Goal: Task Accomplishment & Management: Use online tool/utility

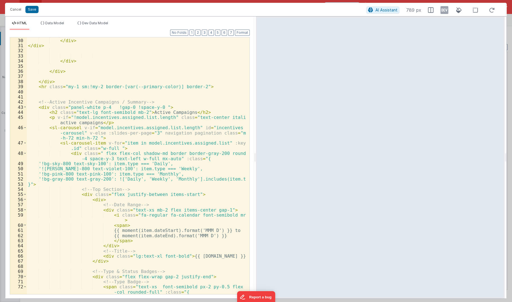
scroll to position [195, 0]
click at [200, 34] on button "2" at bounding box center [197, 33] width 5 height 6
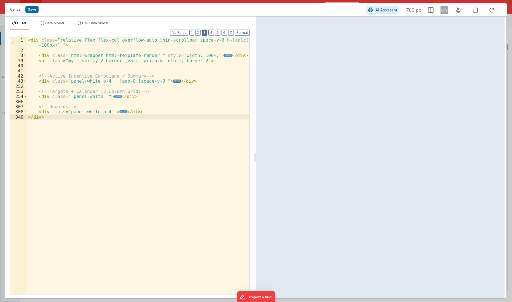
click at [206, 34] on button "3" at bounding box center [205, 33] width 6 height 6
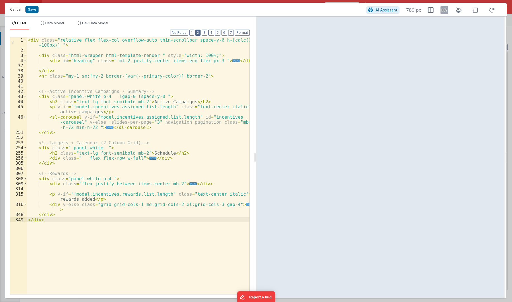
click at [200, 35] on button "2" at bounding box center [197, 33] width 5 height 6
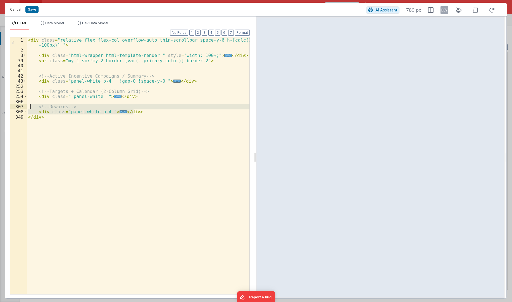
drag, startPoint x: 141, startPoint y: 113, endPoint x: 30, endPoint y: 108, distance: 111.3
click at [31, 108] on div "< div class = "relative flex flex-col overflow-auto thin-scrollbar space-y-6 h-…" at bounding box center [138, 173] width 223 height 273
click at [52, 85] on div "< div class = "relative flex flex-col overflow-auto thin-scrollbar space-y-6 h-…" at bounding box center [138, 173] width 223 height 273
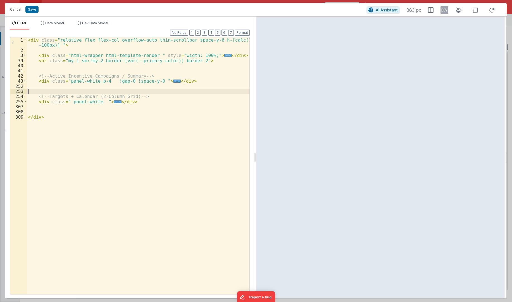
click at [53, 89] on div "< div class = "relative flex flex-col overflow-auto thin-scrollbar space-y-6 h-…" at bounding box center [138, 173] width 223 height 273
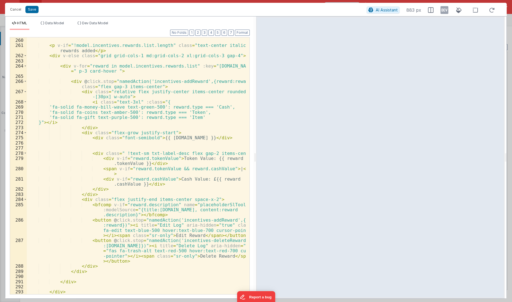
scroll to position [97, 0]
click at [33, 8] on button "Save" at bounding box center [31, 9] width 13 height 7
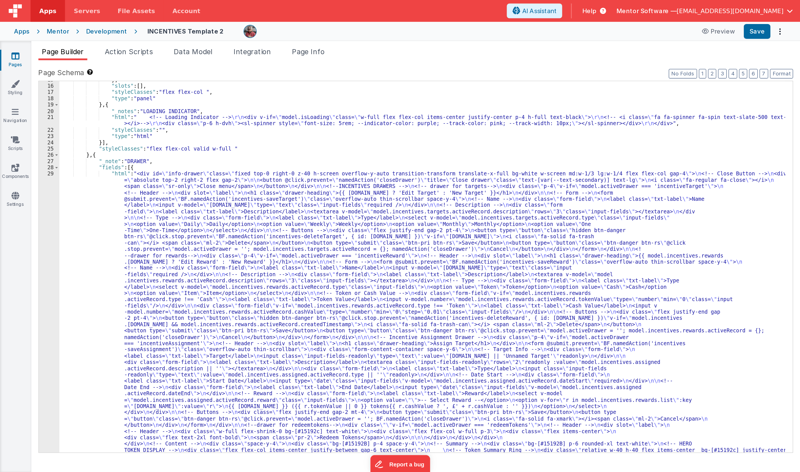
scroll to position [393, 0]
click at [457, 20] on button "Save" at bounding box center [484, 19] width 17 height 9
click at [10, 41] on link "Pages" at bounding box center [10, 38] width 20 height 11
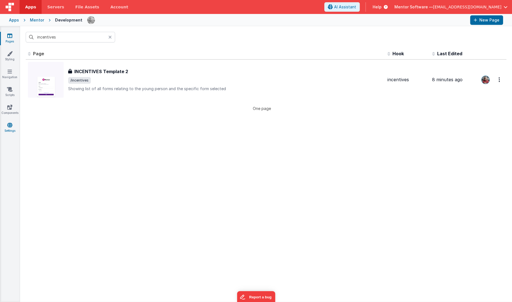
click at [7, 127] on link "Settings" at bounding box center [10, 127] width 20 height 11
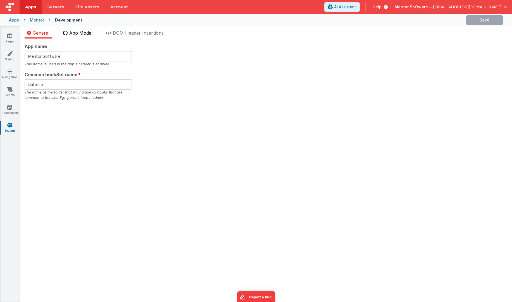
click at [77, 34] on span "App Model" at bounding box center [80, 33] width 23 height 6
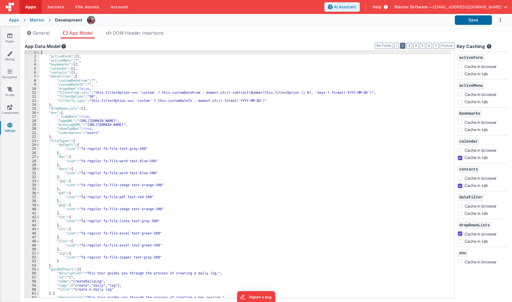
click at [405, 46] on button "2" at bounding box center [402, 46] width 5 height 6
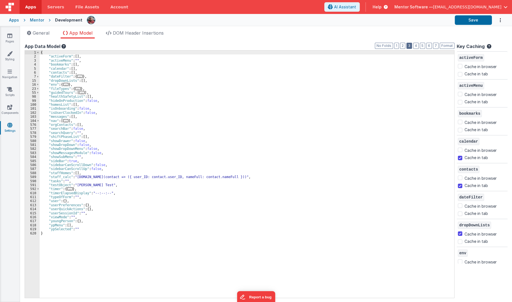
click at [410, 46] on button "3" at bounding box center [409, 46] width 6 height 6
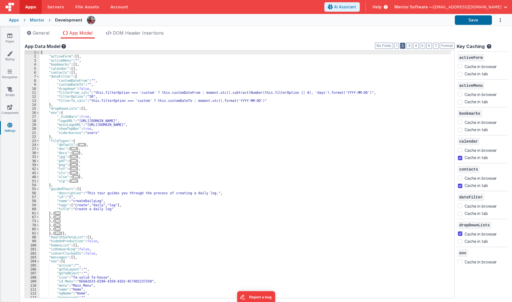
click at [404, 46] on button "2" at bounding box center [402, 46] width 5 height 6
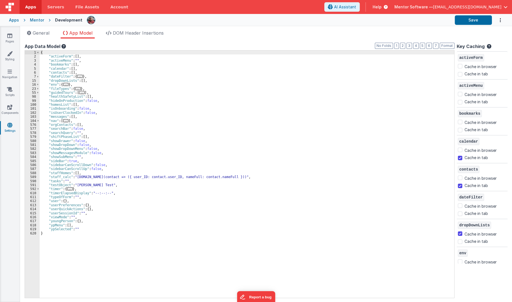
click at [208, 150] on div "{ "activeForm" : [ ] , "activeMenu" : "" , "bookmarks" : [ ] , "calendar" : [ ]…" at bounding box center [247, 179] width 415 height 256
type input "morning"
click at [10, 37] on icon at bounding box center [9, 36] width 5 height 6
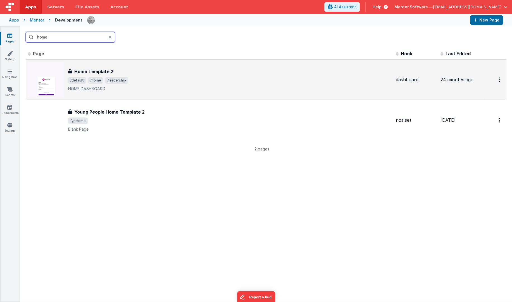
type input "home"
click at [187, 74] on div "Home Template 2" at bounding box center [229, 71] width 323 height 7
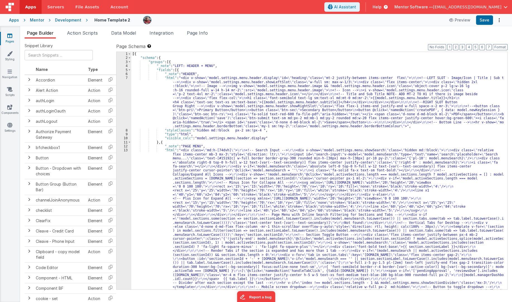
click at [15, 38] on link "Pages" at bounding box center [10, 38] width 20 height 11
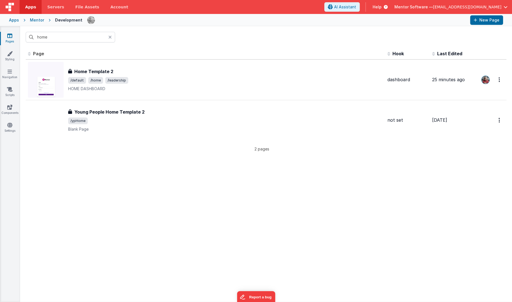
drag, startPoint x: 15, startPoint y: 38, endPoint x: 10, endPoint y: 38, distance: 4.5
click at [10, 38] on icon at bounding box center [9, 36] width 5 height 6
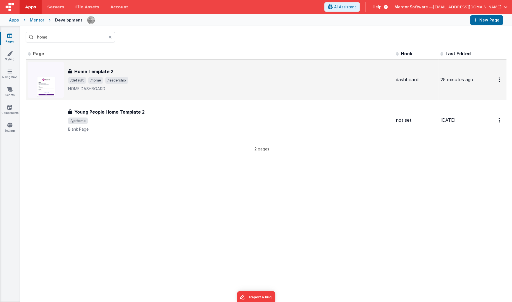
click at [82, 82] on span "/default" at bounding box center [77, 80] width 18 height 7
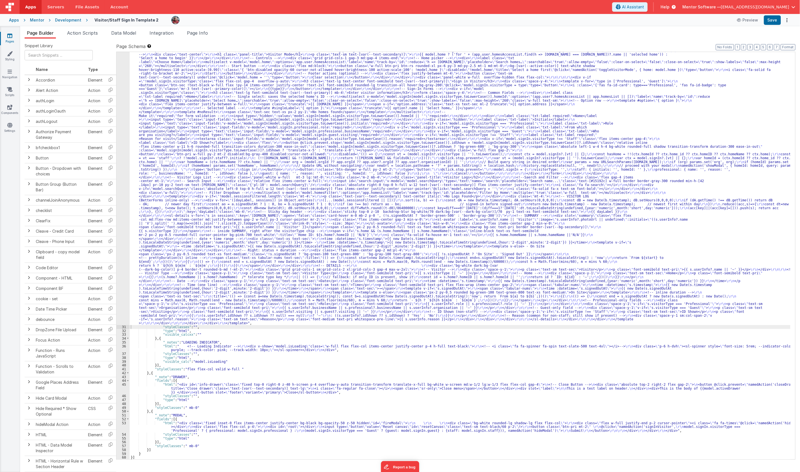
scroll to position [265, 0]
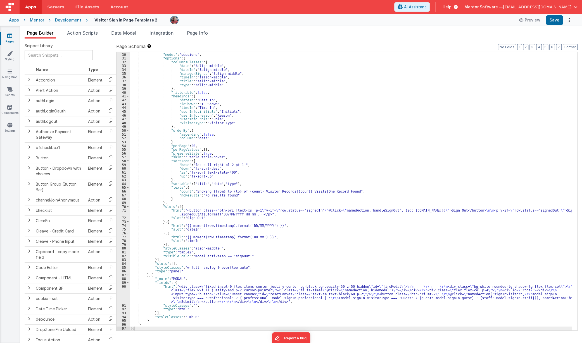
scroll to position [114, 0]
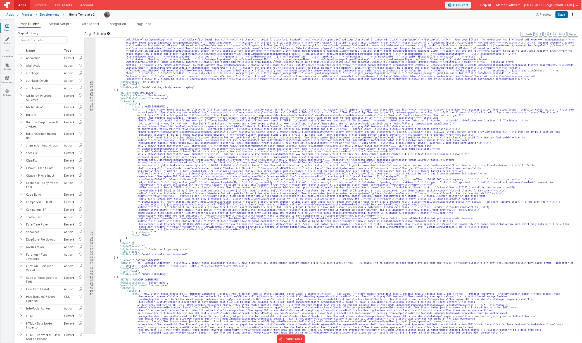
scroll to position [272, 0]
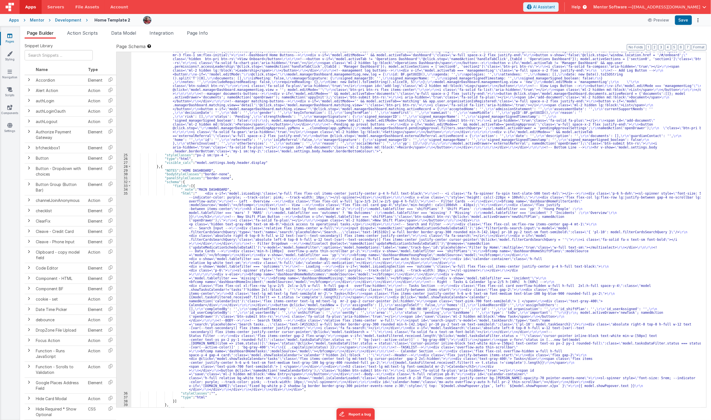
click at [228, 114] on div ""html" : "<div v-show= \" model.settings.body.header.display \" id= \" heading …" at bounding box center [416, 273] width 570 height 478
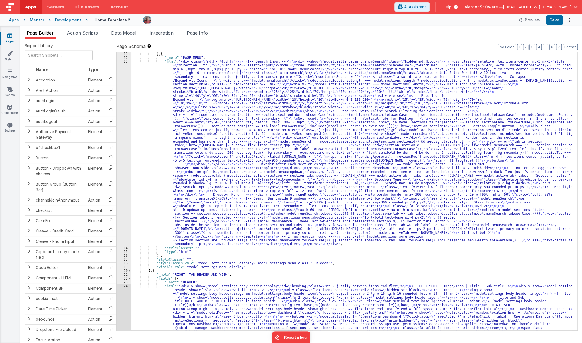
scroll to position [0, 0]
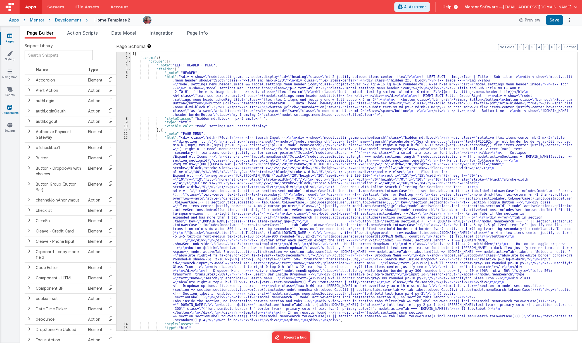
click at [7, 105] on icon at bounding box center [9, 107] width 5 height 6
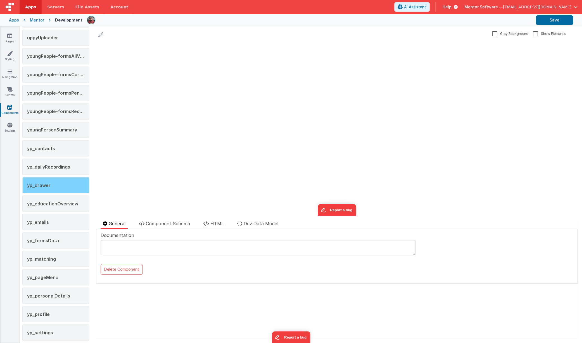
scroll to position [974, 0]
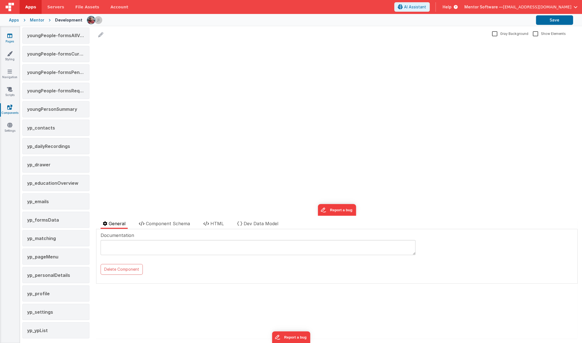
click at [8, 37] on icon at bounding box center [9, 36] width 5 height 6
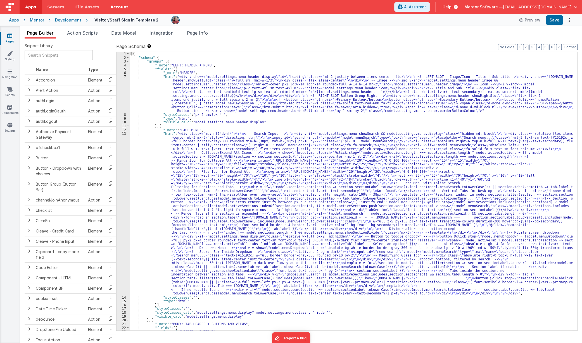
drag, startPoint x: 13, startPoint y: 37, endPoint x: 113, endPoint y: 1, distance: 106.1
click at [13, 37] on link "Pages" at bounding box center [10, 38] width 20 height 11
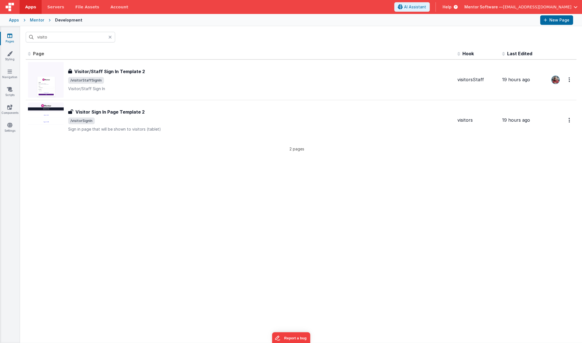
click at [15, 33] on link "Pages" at bounding box center [10, 38] width 20 height 11
click at [9, 41] on link "Pages" at bounding box center [10, 38] width 20 height 11
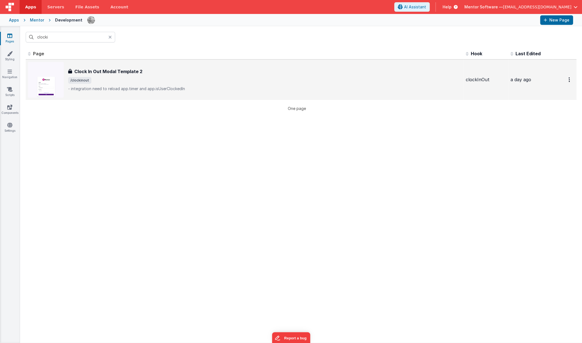
type input "clocki"
click at [101, 82] on span "/clockinout" at bounding box center [264, 80] width 393 height 7
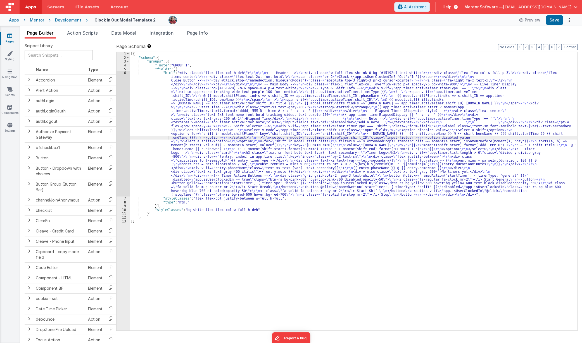
click at [151, 139] on div "[{ "schema" : { "groups" : [{ "_note" : "GROUP 1" , "fields" : [{ "html" : "<di…" at bounding box center [353, 195] width 447 height 286
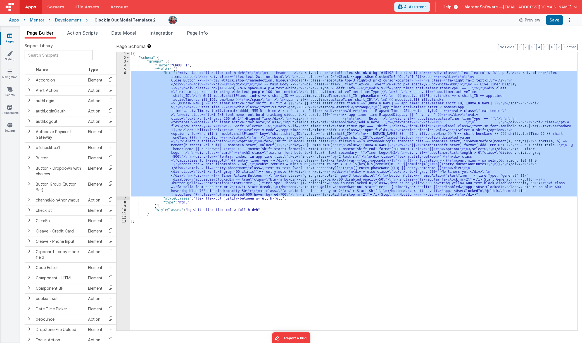
click at [123, 144] on div "6" at bounding box center [122, 134] width 13 height 126
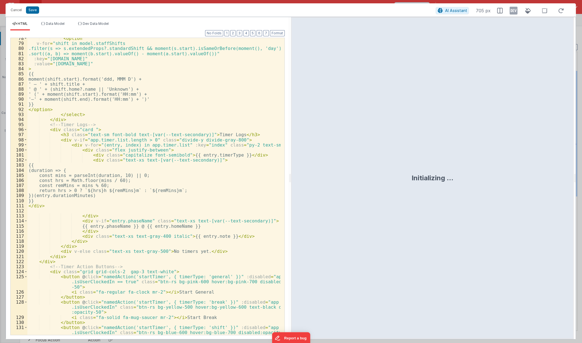
scroll to position [439, 0]
click at [134, 100] on div "< option v-for = "shift in model.staffShifts .filter(s => s.extendedProps?.stan…" at bounding box center [153, 190] width 253 height 308
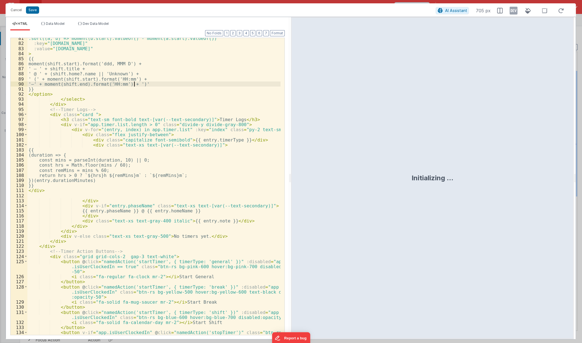
scroll to position [454, 0]
click at [185, 169] on div ".sort((a, b) => moment(b.start).valueOf() - moment(a.start).valueOf())" :key = …" at bounding box center [153, 192] width 253 height 313
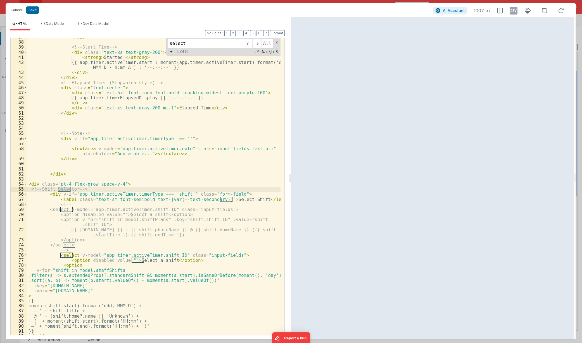
scroll to position [212, 0]
type input "select"
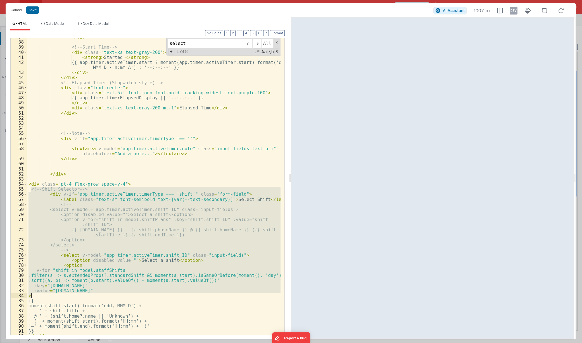
drag, startPoint x: 30, startPoint y: 189, endPoint x: 67, endPoint y: 297, distance: 113.9
click at [67, 297] on div "</ div > <!-- Start Time --> < div class = "text-xs text-gray-200" > < strong >…" at bounding box center [153, 188] width 253 height 308
click at [106, 26] on li "Dev Data Model" at bounding box center [93, 26] width 35 height 9
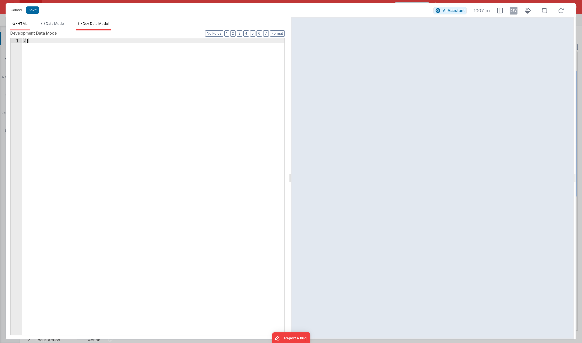
click at [18, 24] on span "HTML" at bounding box center [23, 24] width 10 height 4
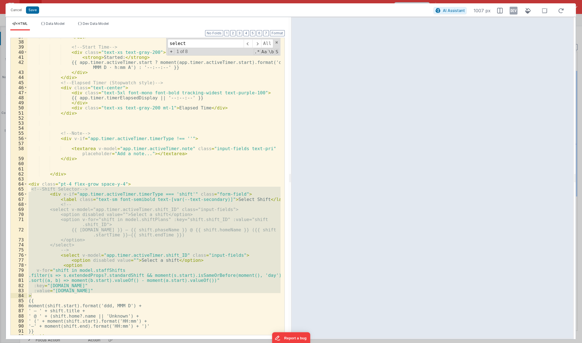
click at [196, 232] on div "</ div > <!-- Start Time --> < div class = "text-xs text-gray-200" > < strong >…" at bounding box center [153, 186] width 253 height 297
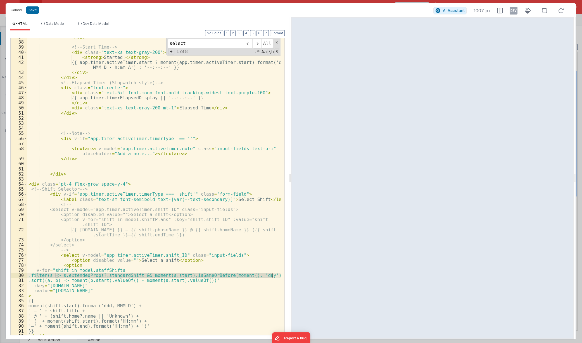
drag, startPoint x: 36, startPoint y: 277, endPoint x: 272, endPoint y: 276, distance: 235.2
click at [272, 276] on div "</ div > <!-- Start Time --> < div class = "text-xs text-gray-200" > < strong >…" at bounding box center [153, 188] width 253 height 308
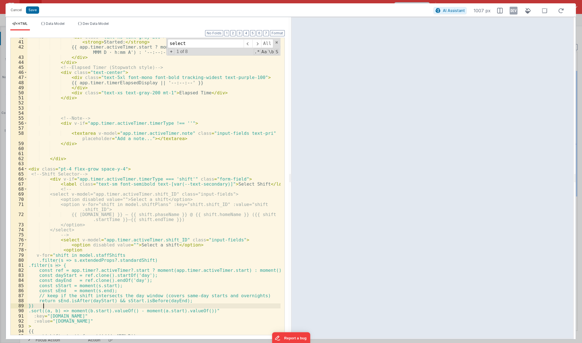
scroll to position [242, 0]
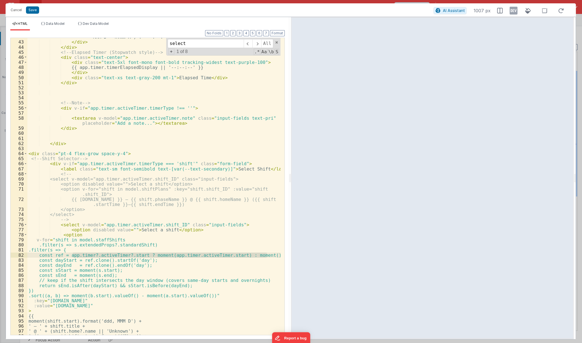
drag, startPoint x: 77, startPoint y: 255, endPoint x: 273, endPoint y: 255, distance: 196.4
click at [273, 255] on div "{{ app.timer.activeTimer.start ? moment(app.timer.activeTimer.start).format('dd…" at bounding box center [153, 185] width 253 height 313
click at [176, 164] on div "{{ app.timer.activeTimer.start ? moment(app.timer.activeTimer.start).format('dd…" at bounding box center [153, 185] width 253 height 313
click at [33, 11] on button "Save" at bounding box center [32, 9] width 13 height 7
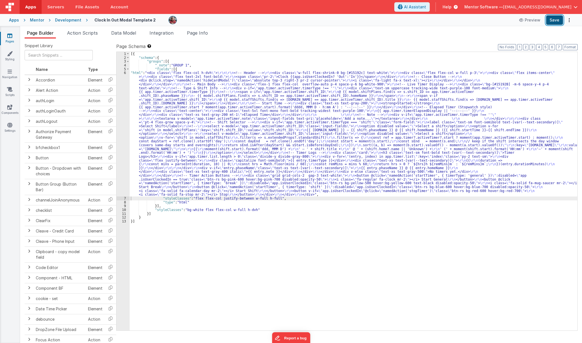
click at [554, 23] on button "Save" at bounding box center [554, 19] width 17 height 9
click at [9, 126] on icon at bounding box center [9, 125] width 5 height 6
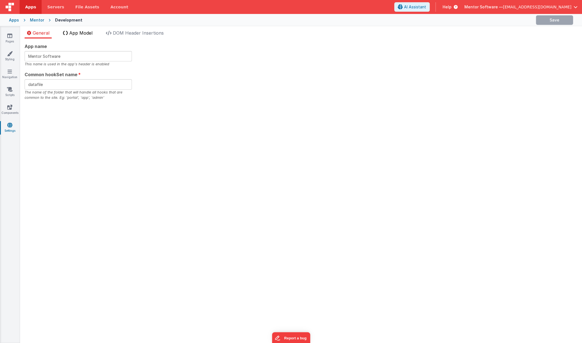
click at [81, 33] on span "App Model" at bounding box center [80, 33] width 23 height 6
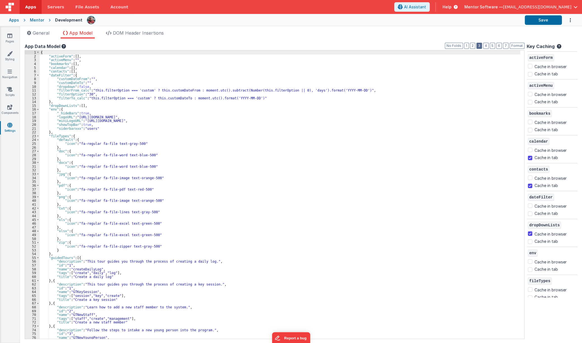
click at [479, 47] on button "3" at bounding box center [479, 46] width 6 height 6
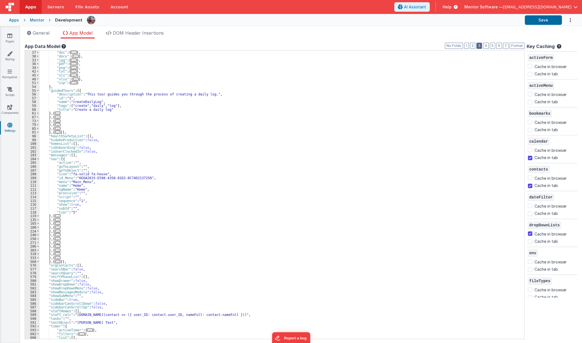
scroll to position [145, 0]
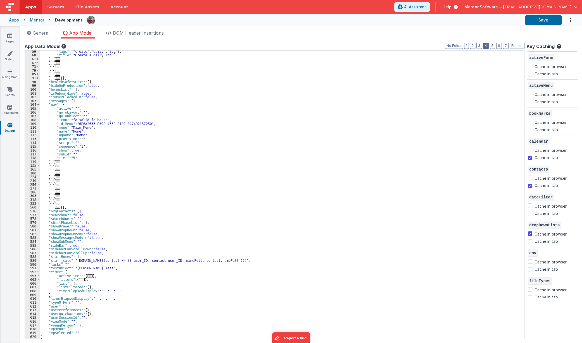
click at [484, 46] on button "4" at bounding box center [486, 46] width 6 height 6
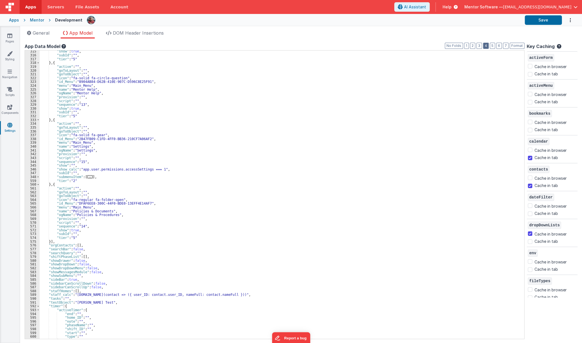
scroll to position [1022, 0]
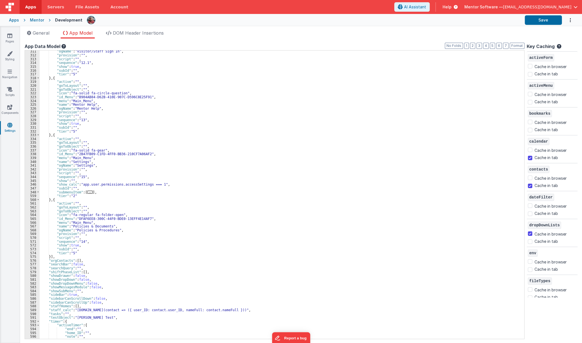
click at [202, 155] on div ""ogName" : "Visitor/Staff Sign In" , "provision" : "" , "script" : "" , "sequen…" at bounding box center [280, 197] width 481 height 296
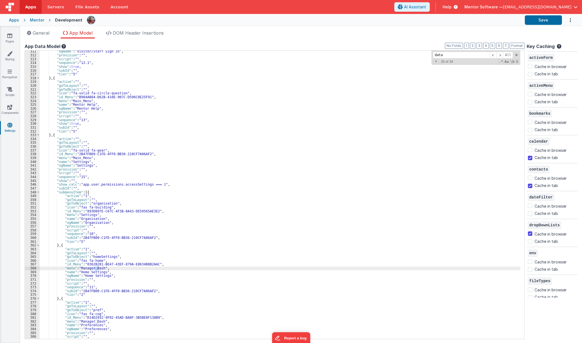
scroll to position [1913, 0]
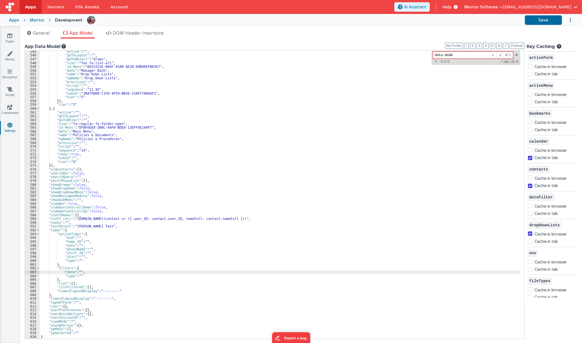
type input "data model"
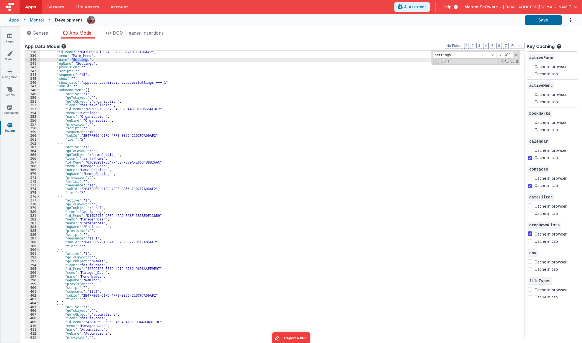
scroll to position [1124, 0]
type input "settings"
click at [10, 36] on icon at bounding box center [9, 36] width 5 height 6
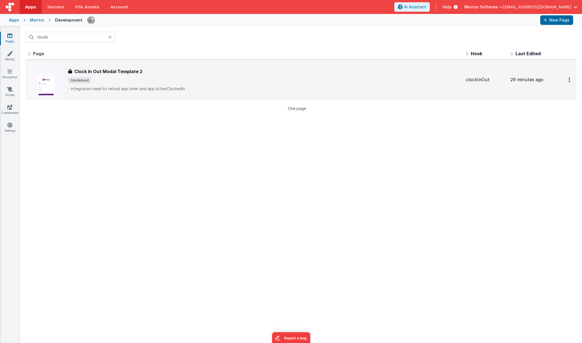
click at [94, 74] on h3 "Clock In Out Modal Template 2" at bounding box center [108, 71] width 68 height 7
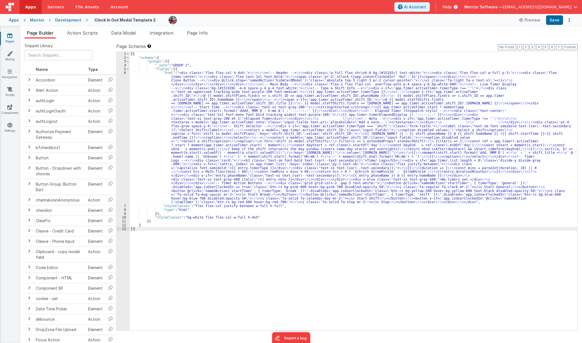
click at [164, 157] on div "[{ "schema" : { "groups" : [{ "_note" : "GROUP 1" , "fields" : [{ "html" : "<di…" at bounding box center [353, 195] width 447 height 286
click at [123, 164] on div "6" at bounding box center [122, 137] width 13 height 133
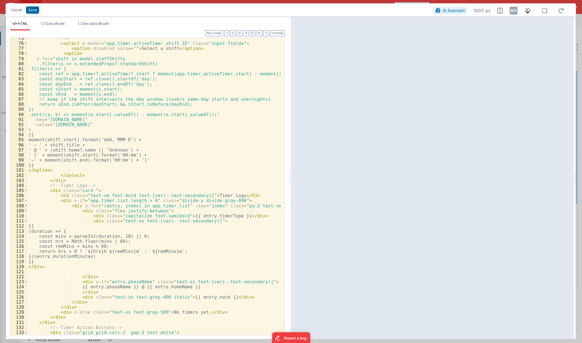
scroll to position [317, 0]
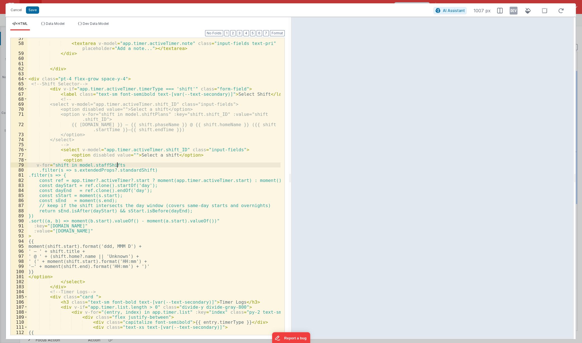
click at [123, 165] on div "< textarea v-model = "app.timer.activeTimer.note" class = "input-fields text-pr…" at bounding box center [153, 190] width 253 height 308
click at [165, 170] on div "< textarea v-model = "app.timer.activeTimer.note" class = "input-fields text-pr…" at bounding box center [153, 190] width 253 height 308
click at [517, 40] on div at bounding box center [432, 178] width 283 height 322
click at [146, 176] on div "< textarea v-model = "app.timer.activeTimer.note" class = "input-fields text-pr…" at bounding box center [153, 190] width 253 height 308
click at [122, 166] on div "< textarea v-model = "app.timer.activeTimer.note" class = "input-fields text-pr…" at bounding box center [153, 190] width 253 height 308
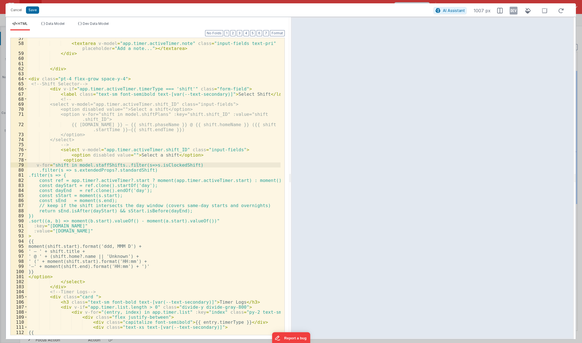
click at [151, 165] on div "< textarea v-model = "app.timer.activeTimer.note" class = "input-fields text-pr…" at bounding box center [153, 190] width 253 height 308
click at [196, 170] on div "< textarea v-model = "app.timer.activeTimer.note" class = "input-fields text-pr…" at bounding box center [153, 190] width 253 height 308
click at [194, 167] on div "< textarea v-model = "app.timer.activeTimer.note" class = "input-fields text-pr…" at bounding box center [153, 190] width 253 height 308
click at [561, 11] on icon at bounding box center [560, 10] width 12 height 7
click at [165, 165] on div "< textarea v-model = "app.timer.activeTimer.note" class = "input-fields text-pr…" at bounding box center [153, 190] width 253 height 308
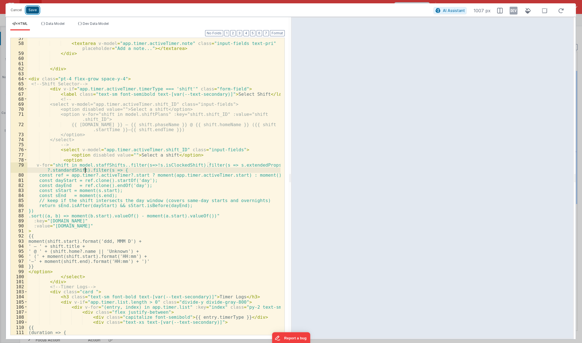
click at [32, 11] on button "Save" at bounding box center [32, 9] width 13 height 7
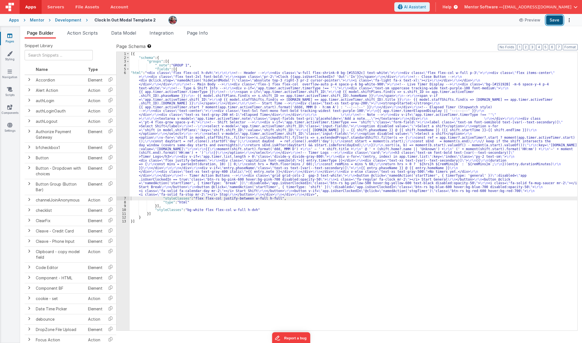
click at [558, 22] on button "Save" at bounding box center [554, 19] width 17 height 9
click at [178, 135] on div "[{ "schema" : { "groups" : [{ "_note" : "GROUP 1" , "fields" : [{ "html" : "<di…" at bounding box center [353, 195] width 447 height 286
click at [122, 157] on div "6" at bounding box center [122, 134] width 13 height 126
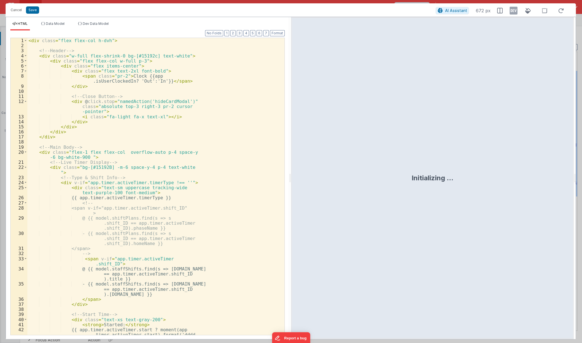
click at [229, 175] on div "< div class = "flex flex-col h-dvh" > <!-- Header --> < div class = "w-full fle…" at bounding box center [153, 197] width 253 height 318
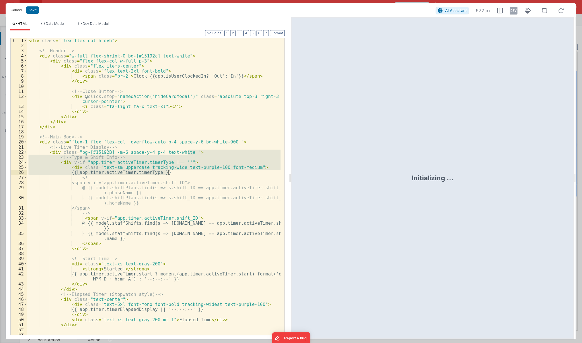
click at [233, 173] on div "< div class = "flex flex-col h-dvh" > <!-- Header --> < div class = "w-full fle…" at bounding box center [153, 186] width 253 height 297
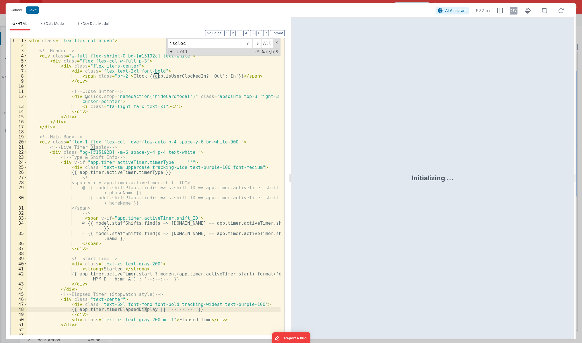
scroll to position [298, 0]
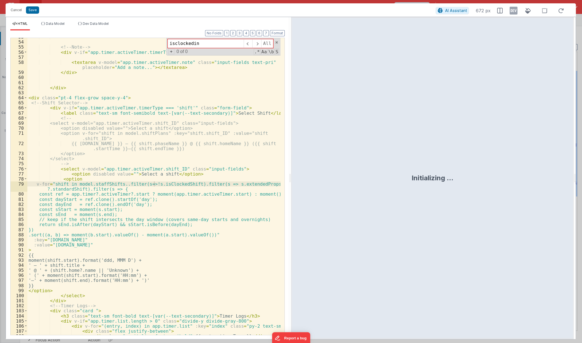
type input "isclockedin"
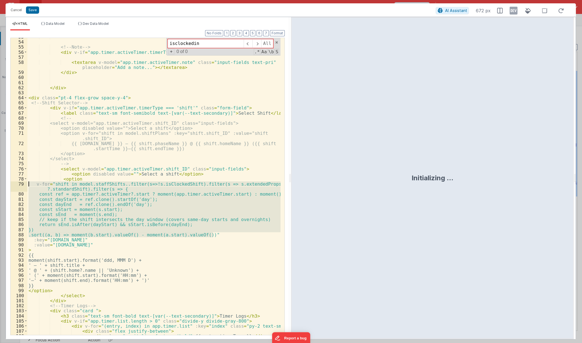
drag, startPoint x: 224, startPoint y: 236, endPoint x: 27, endPoint y: 185, distance: 203.9
click at [27, 185] on div "53 54 55 56 57 58 59 60 61 62 63 64 65 66 67 68 69 70 71 72 73 74 75 76 77 78 7…" at bounding box center [147, 187] width 274 height 298
click at [14, 11] on button "Cancel" at bounding box center [16, 10] width 17 height 8
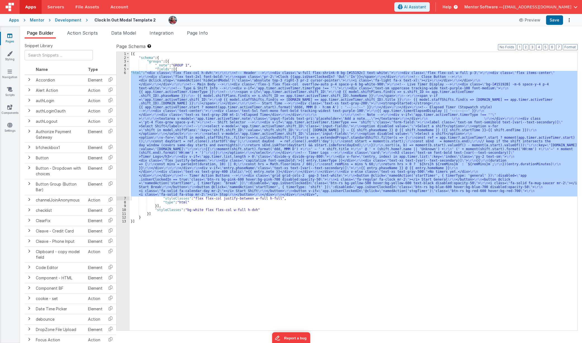
click at [361, 120] on div "[{ "schema" : { "groups" : [{ "_note" : "GROUP 1" , "fields" : [{ "html" : "<di…" at bounding box center [353, 191] width 447 height 279
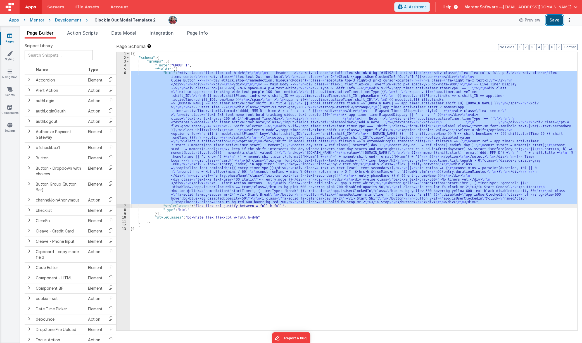
click at [556, 21] on button "Save" at bounding box center [554, 19] width 17 height 9
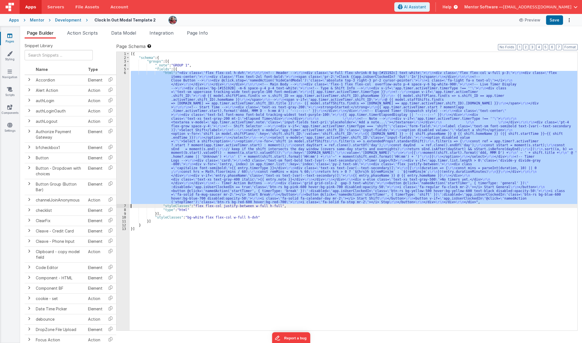
click at [306, 168] on div "[{ "schema" : { "groups" : [{ "_note" : "GROUP 1" , "fields" : [{ "html" : "<di…" at bounding box center [353, 191] width 447 height 279
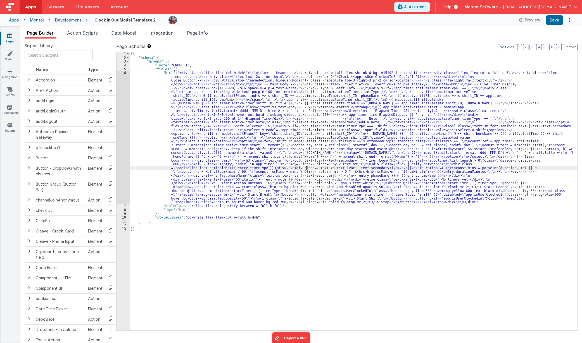
click at [122, 172] on div "6" at bounding box center [122, 137] width 13 height 133
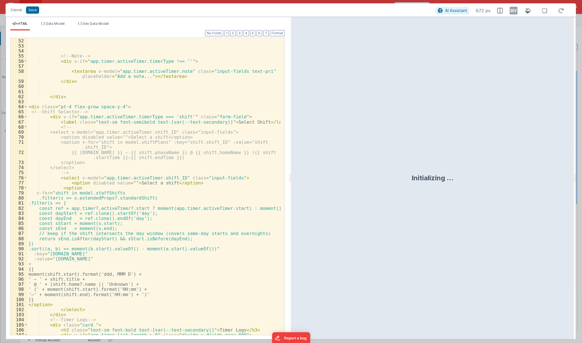
scroll to position [304, 0]
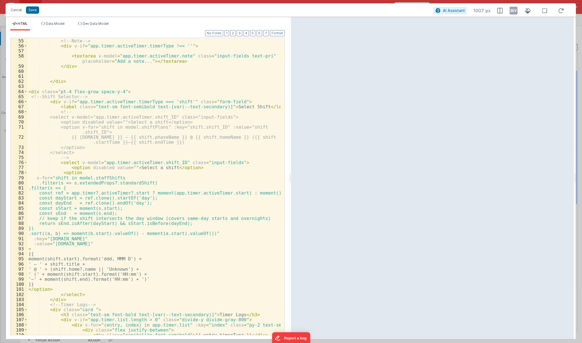
click at [153, 184] on div "<!-- Note --> < div v-if = "app.timer.activeTimer.timerType !== ''" > < textare…" at bounding box center [153, 187] width 253 height 308
click at [31, 11] on button "Save" at bounding box center [32, 9] width 13 height 7
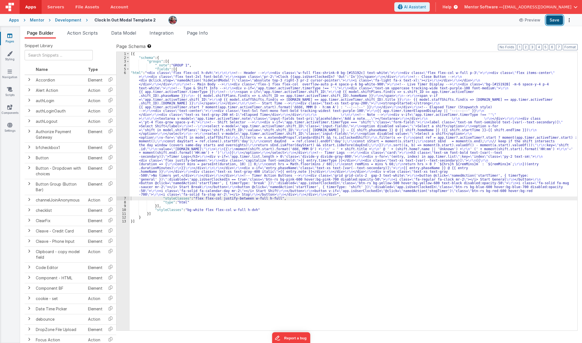
click at [555, 22] on button "Save" at bounding box center [554, 19] width 17 height 9
click at [11, 39] on link "Pages" at bounding box center [10, 38] width 20 height 11
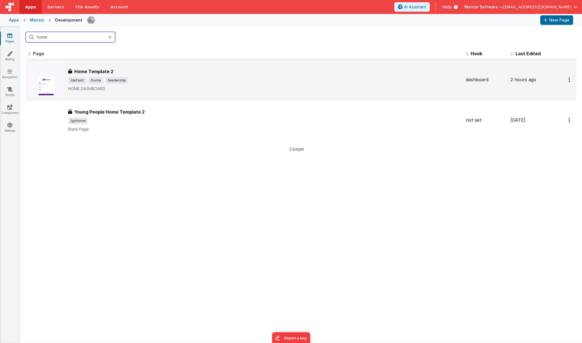
type input "home"
click at [160, 80] on span "/default /home /leadership" at bounding box center [264, 80] width 393 height 7
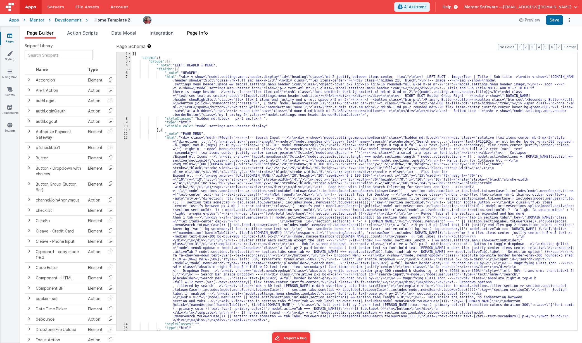
click at [200, 34] on span "Page Info" at bounding box center [197, 33] width 21 height 6
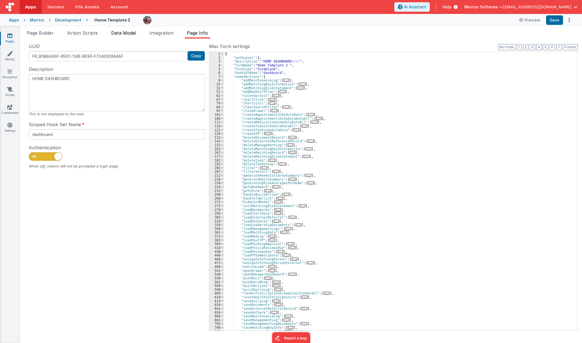
click at [130, 36] on li "Data Model" at bounding box center [123, 34] width 29 height 9
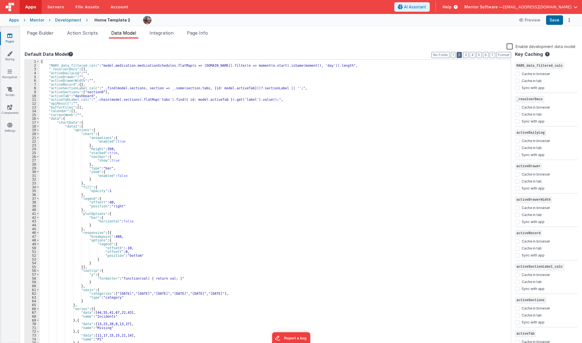
click at [460, 54] on button "2" at bounding box center [458, 55] width 5 height 6
click at [467, 55] on button "3" at bounding box center [466, 55] width 6 height 6
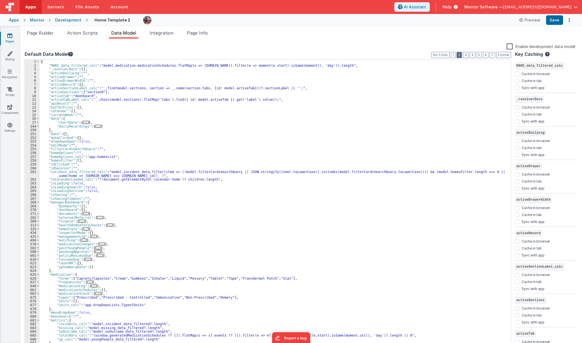
click at [460, 52] on button "2" at bounding box center [458, 55] width 5 height 6
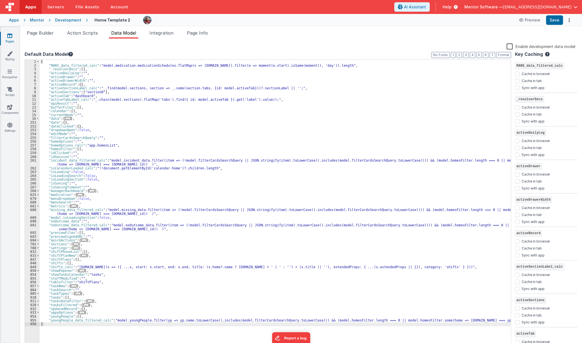
click at [107, 268] on div "{ "MARS_data_filtered_calc" : "model.medication.medicationSchedules.flatMap(s =…" at bounding box center [275, 208] width 471 height 296
paste textarea
click at [558, 20] on button "Save" at bounding box center [554, 19] width 17 height 9
click at [12, 39] on link "Pages" at bounding box center [10, 38] width 20 height 11
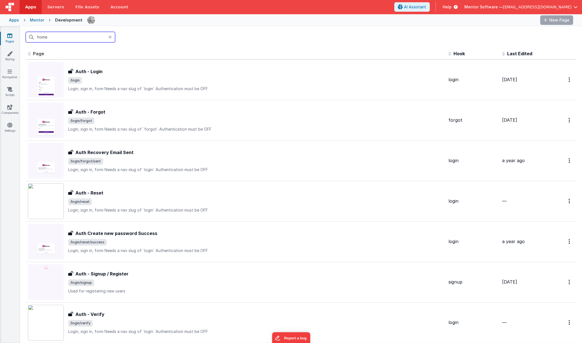
click at [68, 36] on input "home" at bounding box center [70, 37] width 89 height 11
type input "lendar"
click at [72, 37] on input "lendar" at bounding box center [70, 37] width 89 height 11
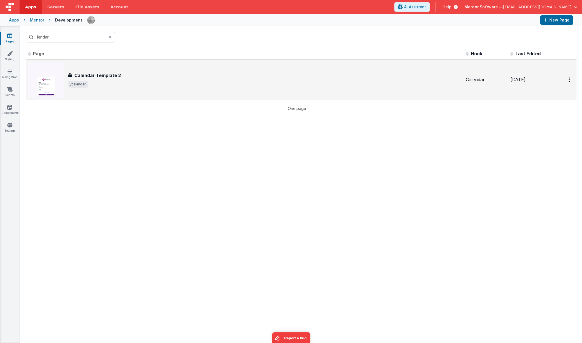
click at [113, 92] on div "Calendar Template 2 Calendar Template 2 /calendar" at bounding box center [244, 80] width 433 height 36
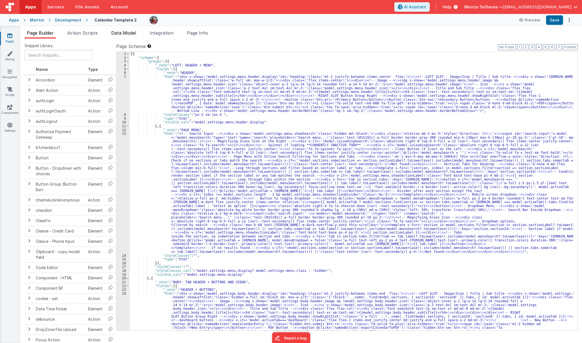
click at [117, 36] on li "Data Model" at bounding box center [123, 34] width 29 height 9
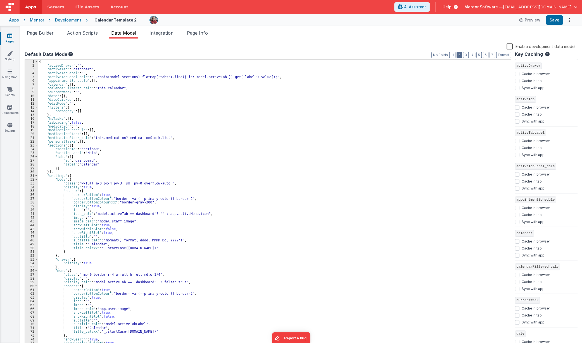
click at [461, 55] on button "2" at bounding box center [458, 55] width 5 height 6
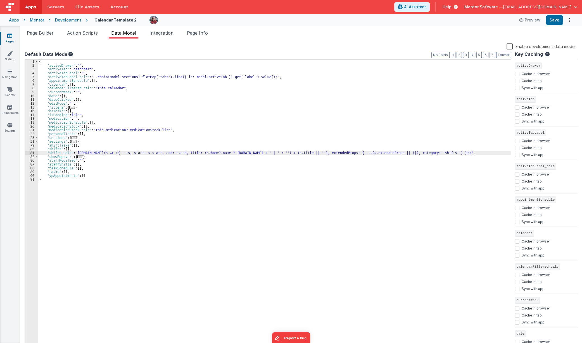
drag, startPoint x: 105, startPoint y: 153, endPoint x: 141, endPoint y: 161, distance: 36.3
click at [105, 154] on div "{ "activeDrawer" : "" , "activeTab" : "dashboard" , "activeTabLabel" : "" , "ac…" at bounding box center [274, 208] width 473 height 296
paste textarea
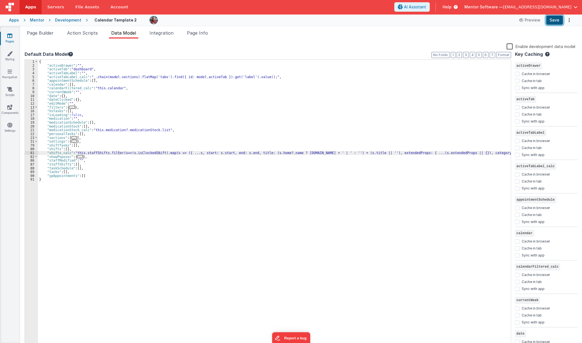
click at [549, 22] on button "Save" at bounding box center [554, 19] width 17 height 9
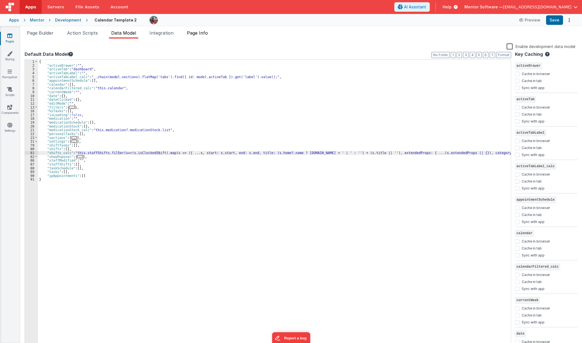
click at [187, 34] on li "Page Info" at bounding box center [197, 34] width 25 height 9
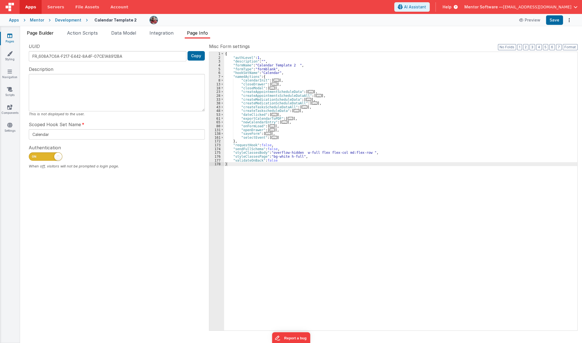
click at [44, 30] on li "Page Builder" at bounding box center [40, 34] width 31 height 9
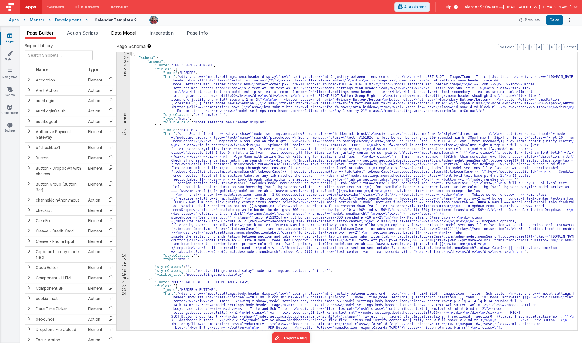
click at [130, 33] on span "Data Model" at bounding box center [123, 33] width 25 height 6
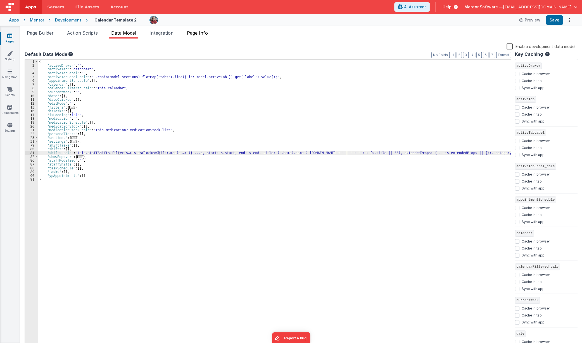
click at [198, 33] on span "Page Info" at bounding box center [197, 33] width 21 height 6
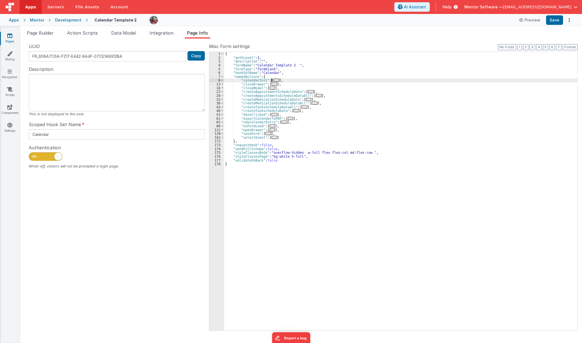
click at [274, 79] on span "..." at bounding box center [276, 80] width 6 height 3
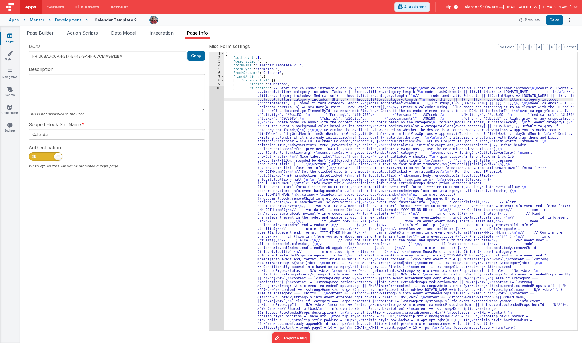
click at [251, 101] on div "{ "authLevel" : 1 , "description" : "" , "formName" : "Calendar Template 2 " , …" at bounding box center [398, 323] width 349 height 542
click at [206, 119] on div "UUID FR_608A7C6A-F217-E442-8A4F-07CE1A8912BA Copy Description This is not displ…" at bounding box center [117, 186] width 184 height 287
click at [209, 119] on div "1 2 3 4 5 6 7 8 9 10 { "authLevel" : 1 , "description" : "" , "formName" : "Cal…" at bounding box center [393, 191] width 368 height 279
click at [211, 120] on div "10" at bounding box center [216, 215] width 15 height 259
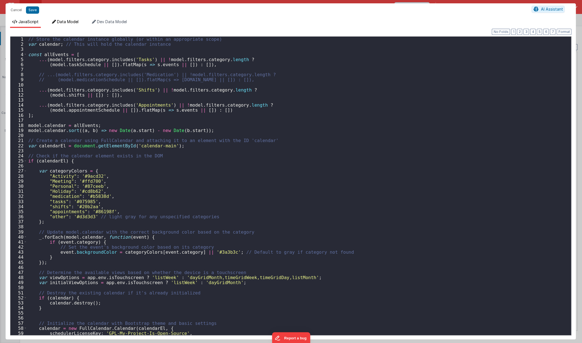
click at [55, 22] on icon at bounding box center [54, 22] width 4 height 4
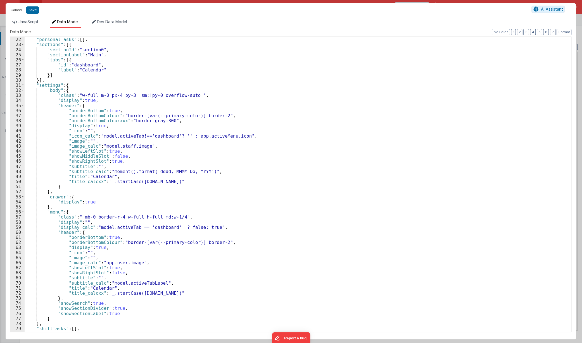
scroll to position [172, 0]
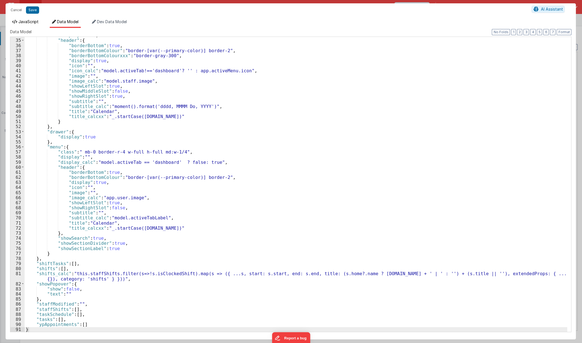
click at [23, 23] on span "JavaScript" at bounding box center [28, 21] width 20 height 5
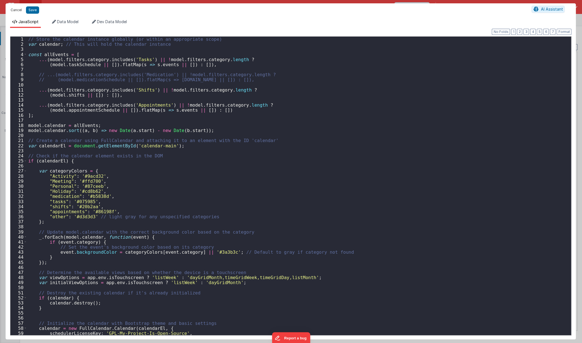
click at [15, 10] on button "Cancel" at bounding box center [16, 10] width 17 height 8
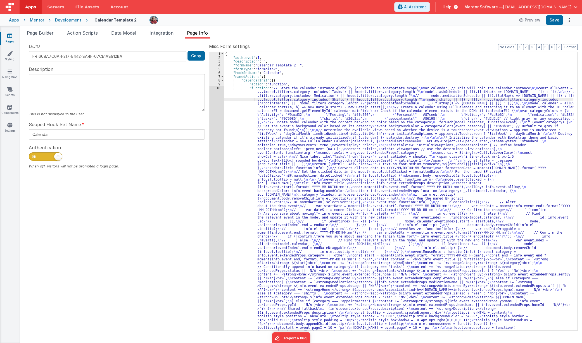
click at [230, 136] on div "{ "authLevel" : 1 , "description" : "" , "formName" : "Calendar Template 2 " , …" at bounding box center [398, 323] width 349 height 542
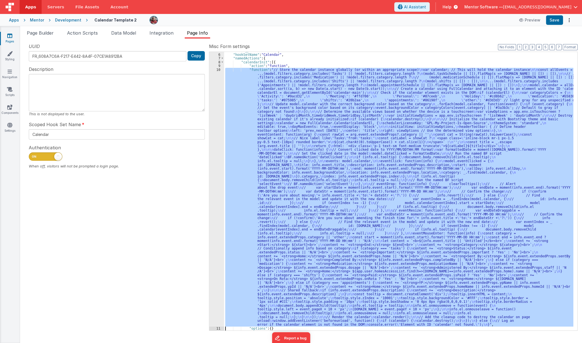
click at [210, 141] on div "10" at bounding box center [216, 197] width 15 height 259
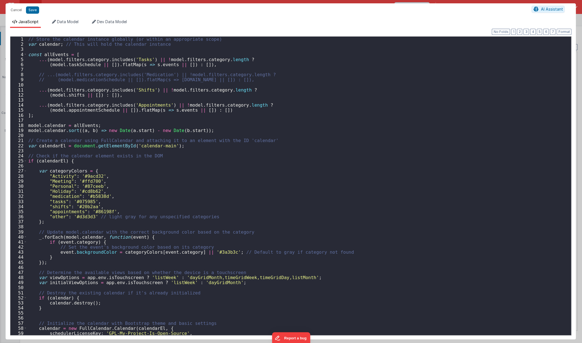
click at [210, 141] on div "// Store the calendar instance globally (or within an appropriate scope) var ca…" at bounding box center [297, 191] width 540 height 309
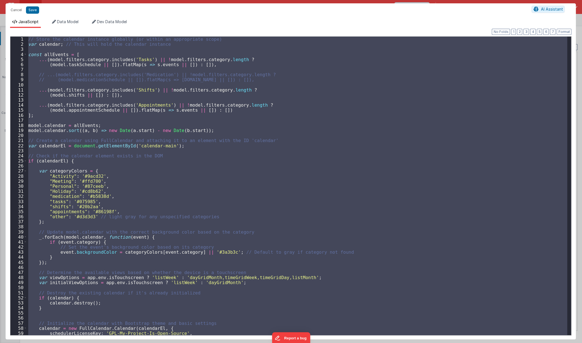
click at [280, 139] on div "// Store the calendar instance globally (or within an appropriate scope) var ca…" at bounding box center [297, 186] width 540 height 299
click at [262, 204] on div "// Store the calendar instance globally (or within an appropriate scope) var ca…" at bounding box center [297, 186] width 540 height 299
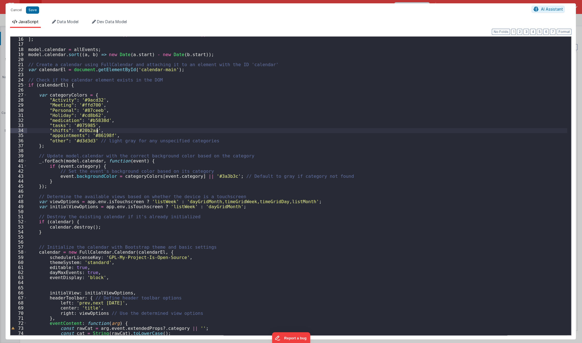
scroll to position [76, 0]
click at [89, 283] on div "( model . appointmentSchedule || [ ]) . flatMap ( s => s . events || [ ]) : [ ]…" at bounding box center [297, 186] width 540 height 309
click at [76, 267] on div "( model . appointmentSchedule || [ ]) . flatMap ( s => s . events || [ ]) : [ ]…" at bounding box center [297, 186] width 540 height 309
click at [91, 268] on div "( model . appointmentSchedule || [ ]) . flatMap ( s => s . events || [ ]) : [ ]…" at bounding box center [297, 186] width 540 height 309
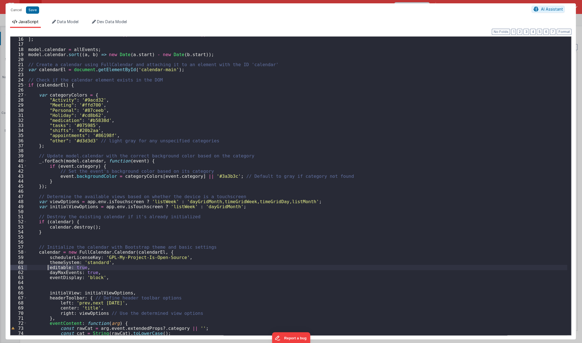
drag, startPoint x: 91, startPoint y: 268, endPoint x: 47, endPoint y: 268, distance: 43.3
click at [47, 268] on div "( model . appointmentSchedule || [ ]) . flatMap ( s => s . events || [ ]) : [ ]…" at bounding box center [297, 186] width 540 height 309
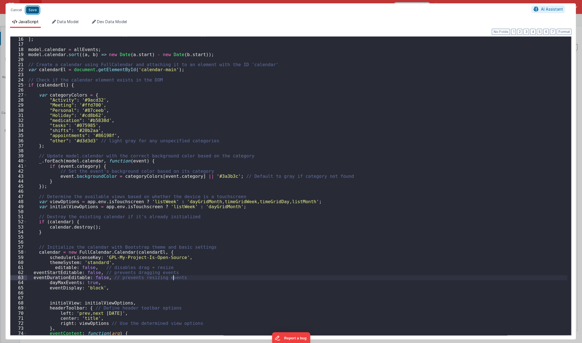
click at [30, 11] on button "Save" at bounding box center [32, 9] width 13 height 7
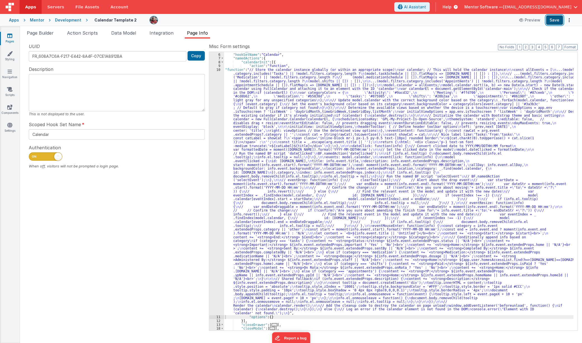
click at [555, 20] on button "Save" at bounding box center [554, 19] width 17 height 9
click at [66, 22] on div "Development" at bounding box center [68, 20] width 26 height 6
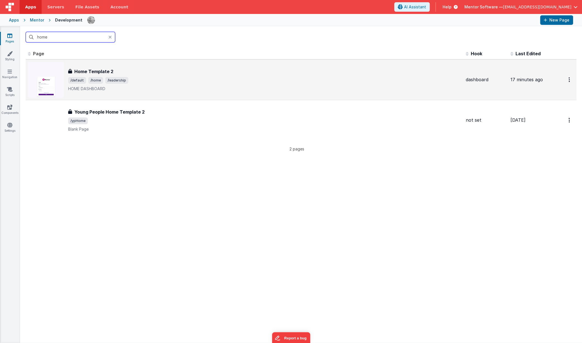
type input "home"
click at [183, 77] on span "/default /home /leadership" at bounding box center [264, 80] width 393 height 7
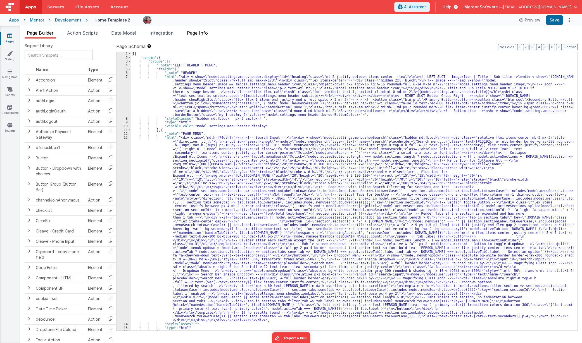
click at [190, 30] on li "Page Info" at bounding box center [197, 34] width 25 height 9
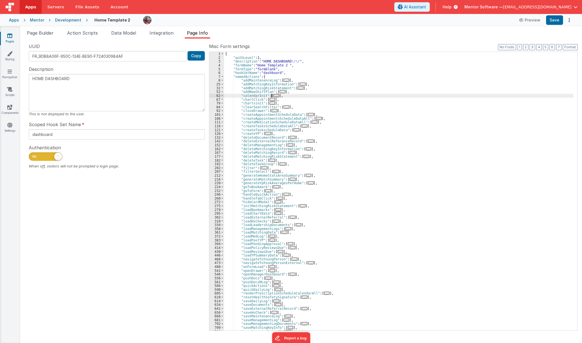
click at [274, 96] on span "..." at bounding box center [276, 95] width 6 height 3
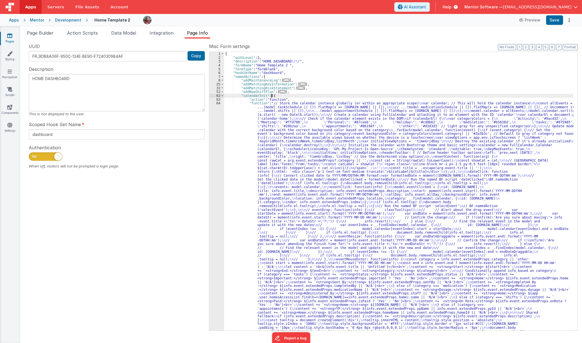
click at [251, 138] on div "{ "authLevel" : 1 , "description" : "HOME DASHBOARD \r\r " , "formName" : "Home…" at bounding box center [398, 319] width 349 height 534
click at [214, 82] on div "8" at bounding box center [216, 80] width 15 height 4
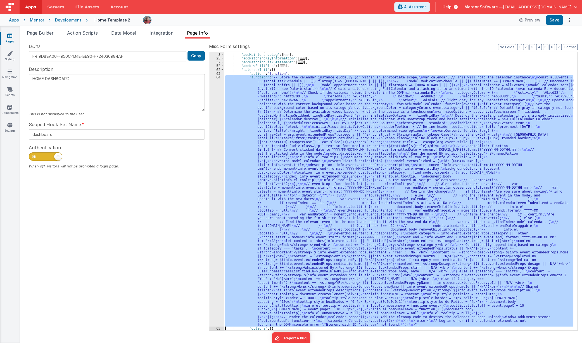
click at [214, 150] on div "64" at bounding box center [216, 200] width 15 height 251
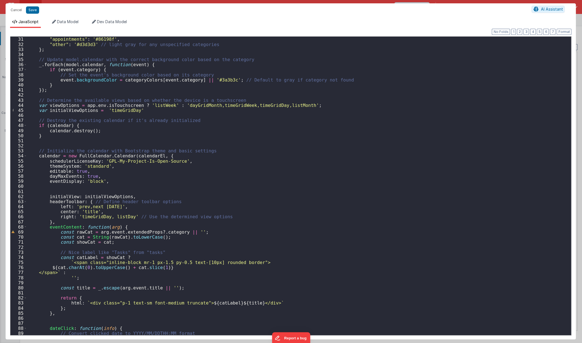
scroll to position [152, 0]
drag, startPoint x: 85, startPoint y: 172, endPoint x: 46, endPoint y: 172, distance: 39.7
click at [46, 172] on div ""shifts" : '#20b2aa' , "appointments" : '#86198f' , "other" : '#d3d3d3' // ligh…" at bounding box center [297, 186] width 540 height 309
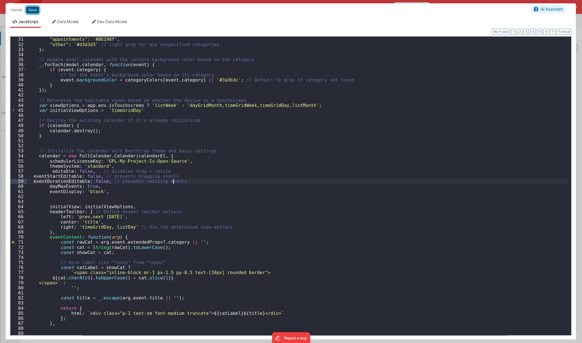
click at [28, 10] on button "Save" at bounding box center [32, 9] width 13 height 7
type textarea "HOME DASHBOARD"
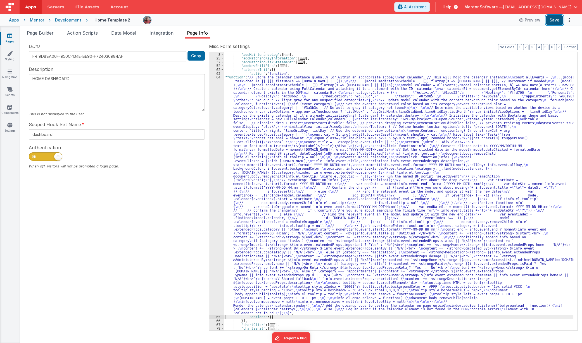
click at [553, 21] on button "Save" at bounding box center [554, 19] width 17 height 9
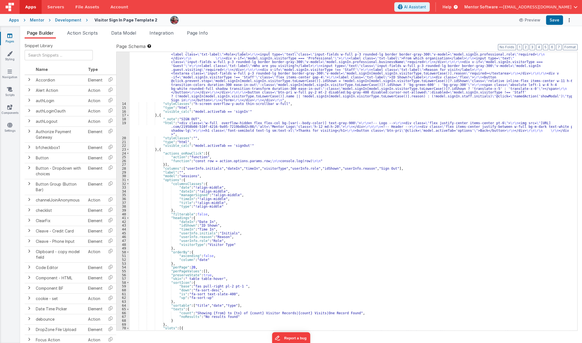
scroll to position [114, 0]
click at [6, 35] on link "Pages" at bounding box center [10, 38] width 20 height 11
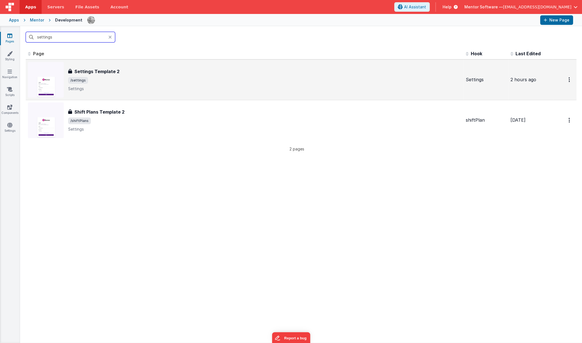
type input "settings"
click at [145, 75] on div "Settings Template 2 Settings Template 2 /settings Settings" at bounding box center [264, 79] width 393 height 23
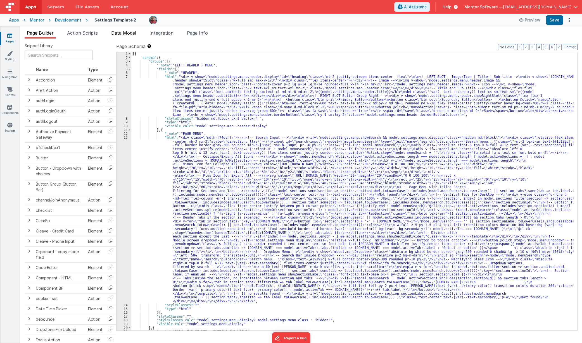
click at [123, 35] on span "Data Model" at bounding box center [123, 33] width 25 height 6
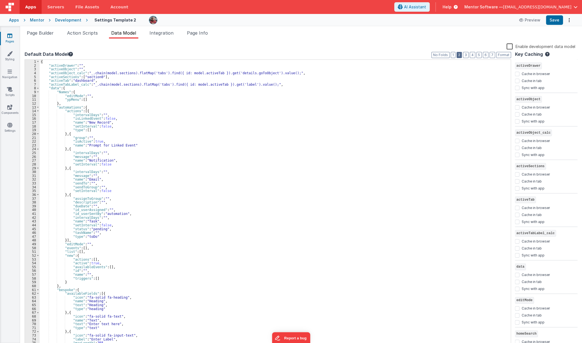
click at [459, 55] on button "2" at bounding box center [458, 55] width 5 height 6
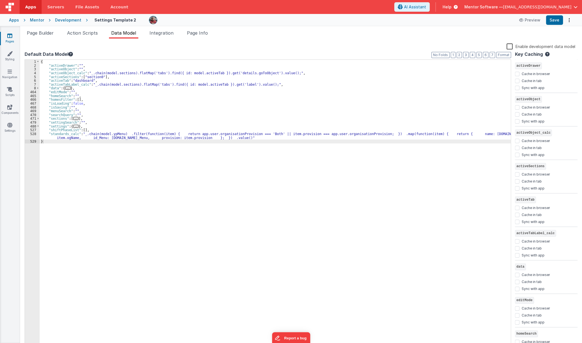
click at [74, 118] on span "..." at bounding box center [76, 118] width 6 height 3
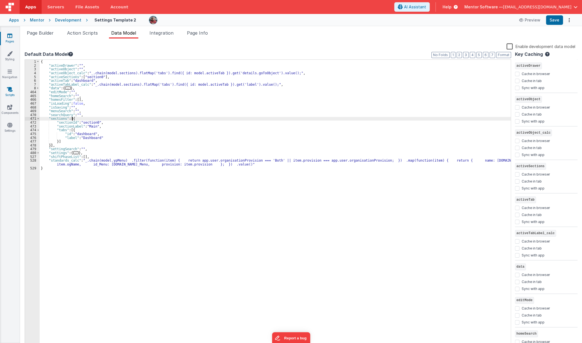
click at [13, 92] on link "Scripts" at bounding box center [10, 92] width 20 height 11
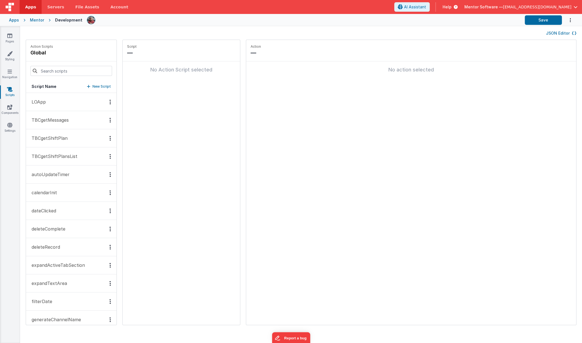
click at [556, 37] on div "JSON Editor" at bounding box center [301, 32] width 562 height 13
click at [557, 36] on div "JSON Editor" at bounding box center [301, 33] width 551 height 7
click at [558, 34] on button "JSON Editor" at bounding box center [561, 33] width 30 height 6
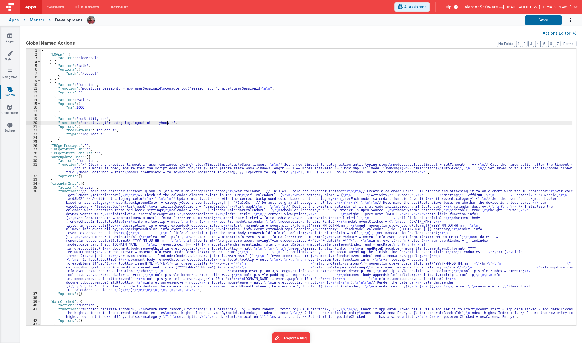
click at [220, 123] on div "{ "LOApp" : [{ "action" : "hideModal" } , { "action" : "path" , "options" : { "…" at bounding box center [306, 191] width 531 height 285
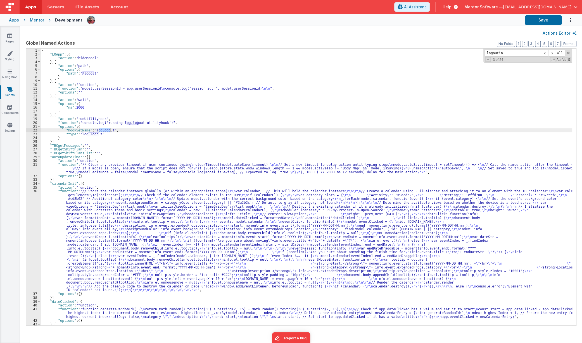
scroll to position [1316, 0]
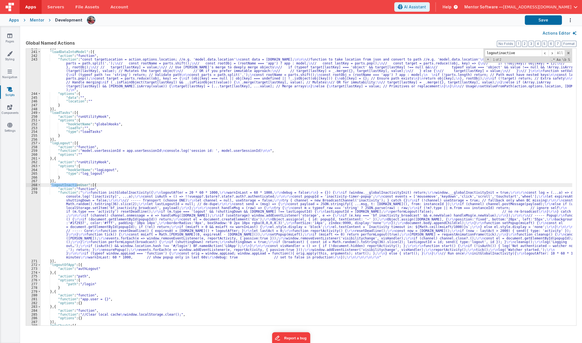
type input "logoutinactive"
click at [140, 215] on div "}] , "loadDataIntoModel" : [{ "action" : "function" , "function" : "const targe…" at bounding box center [306, 188] width 531 height 285
click at [32, 230] on div "270" at bounding box center [33, 225] width 15 height 68
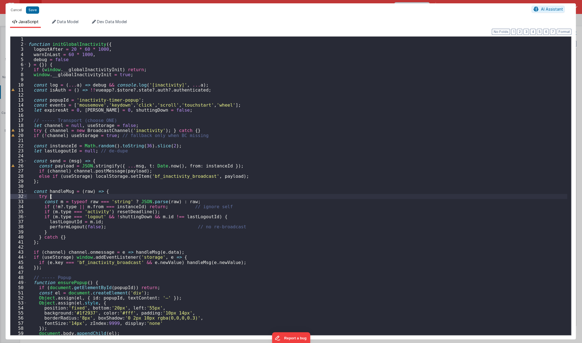
click at [286, 194] on div "function initGlobalInactivity ( { logoutAfter = 20 * 60 * 1000 , warnInLast = 6…" at bounding box center [297, 191] width 540 height 309
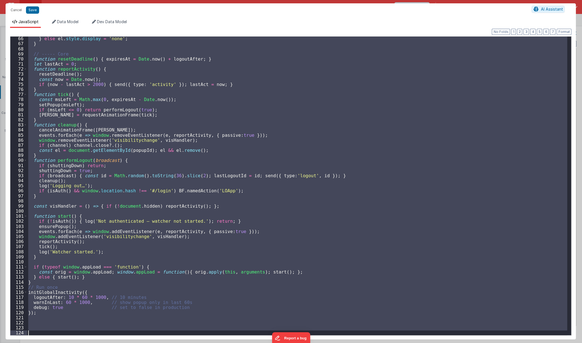
scroll to position [330, 0]
click at [253, 219] on div "} else el . style . display = 'none' ; } // ----- Core function resetDeadline (…" at bounding box center [297, 186] width 540 height 299
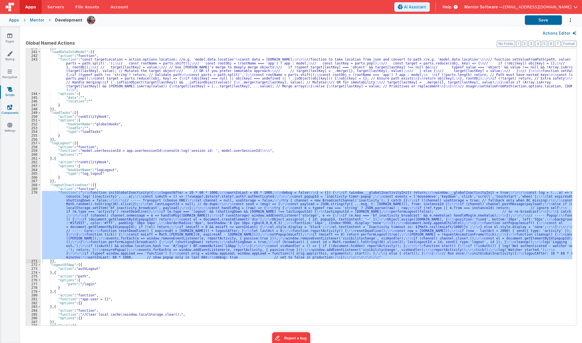
click at [12, 110] on link "Components" at bounding box center [10, 109] width 20 height 11
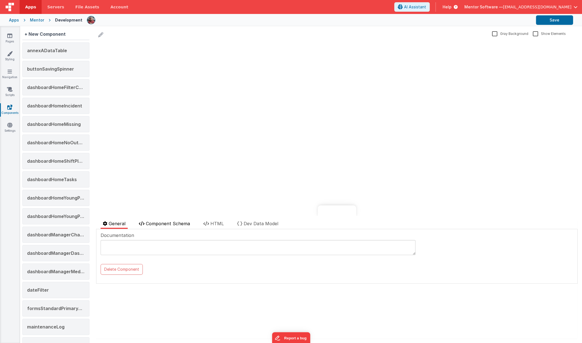
click at [179, 222] on span "Component Schema" at bounding box center [168, 224] width 44 height 6
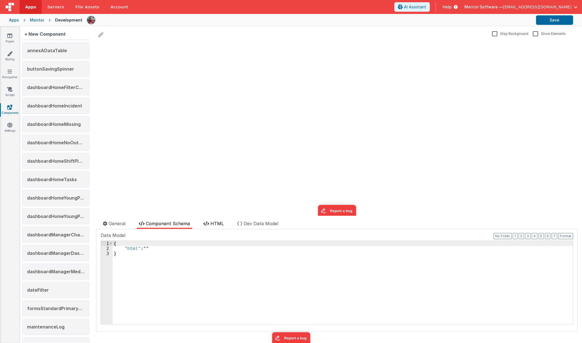
click at [218, 225] on span "HTML" at bounding box center [216, 224] width 13 height 6
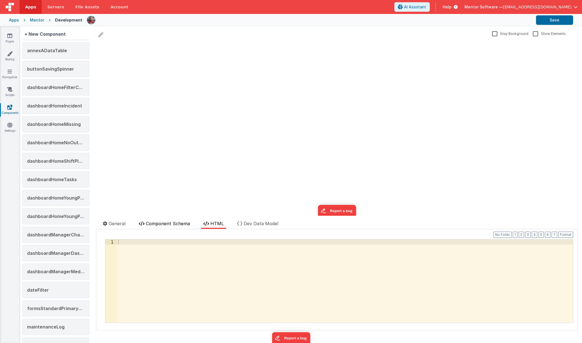
click at [167, 225] on span "Component Schema" at bounding box center [168, 224] width 44 height 6
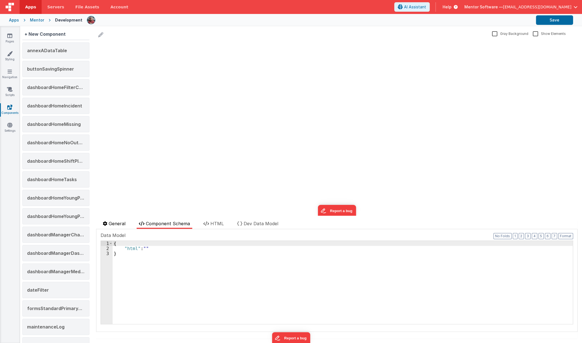
click at [124, 225] on span "General" at bounding box center [117, 224] width 17 height 6
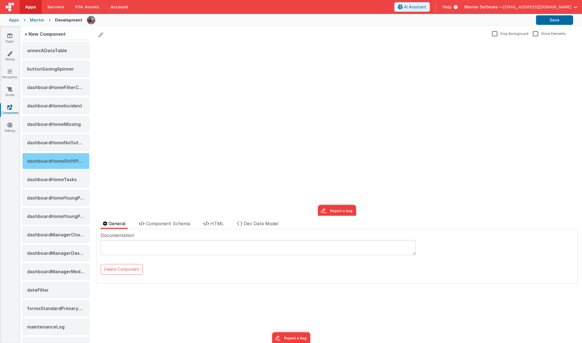
click at [63, 159] on span "dashboardHomeShiftPlans" at bounding box center [56, 161] width 59 height 6
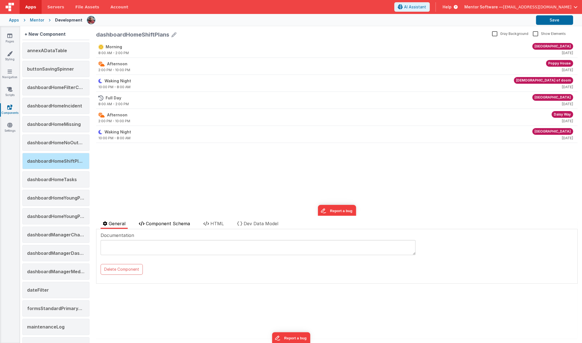
click at [176, 225] on span "Component Schema" at bounding box center [168, 224] width 44 height 6
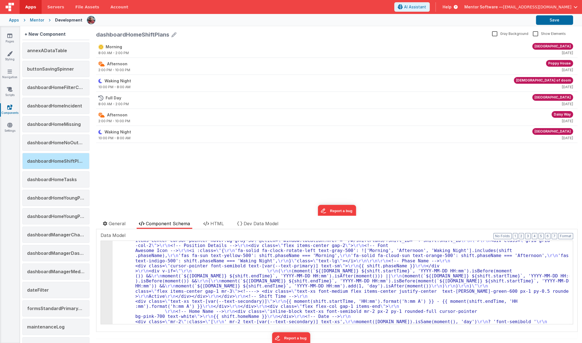
scroll to position [54, 0]
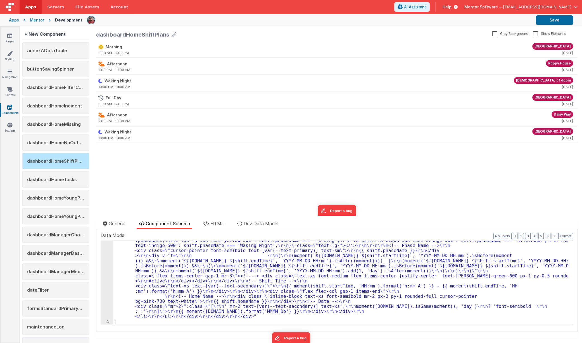
click at [176, 277] on div ""html" : "<!-- Main Layout --> \r\n <div class= \" flex flex-col space-y-3 \" >…" at bounding box center [341, 302] width 456 height 210
click at [107, 279] on div "3" at bounding box center [107, 258] width 12 height 122
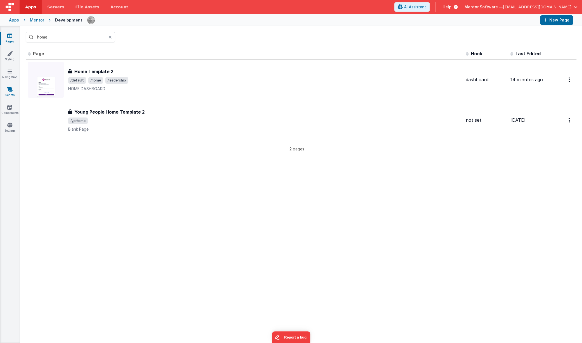
click at [8, 94] on link "Scripts" at bounding box center [10, 92] width 20 height 11
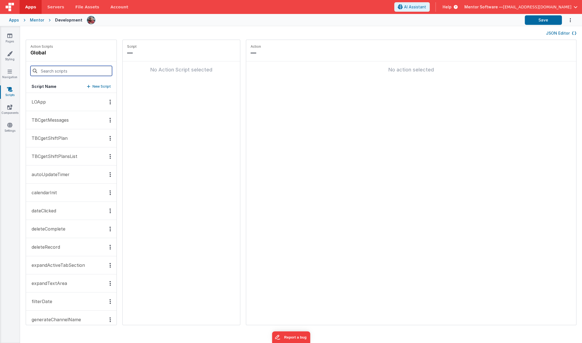
click at [53, 72] on input at bounding box center [71, 71] width 82 height 10
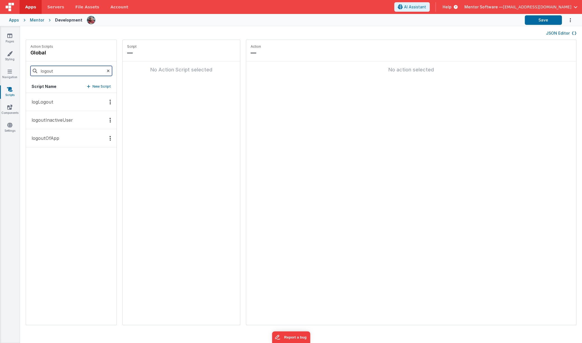
type input "logout"
click at [66, 118] on p "logoutInactiveUser" at bounding box center [50, 120] width 45 height 7
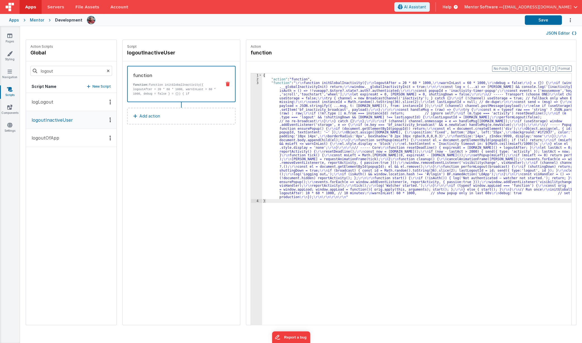
click at [303, 119] on div "{ "action" : "function" , "function" : " \r\n function initGlobalInactivity({ \…" at bounding box center [420, 211] width 317 height 277
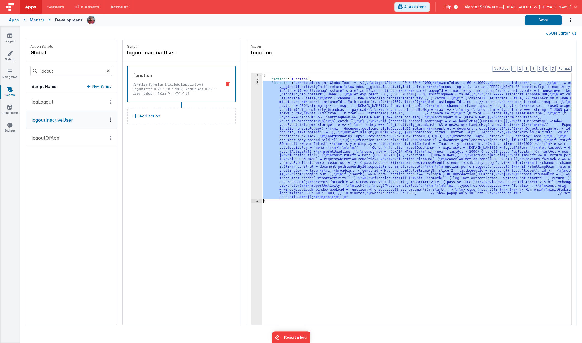
click at [251, 139] on div "3" at bounding box center [256, 140] width 11 height 118
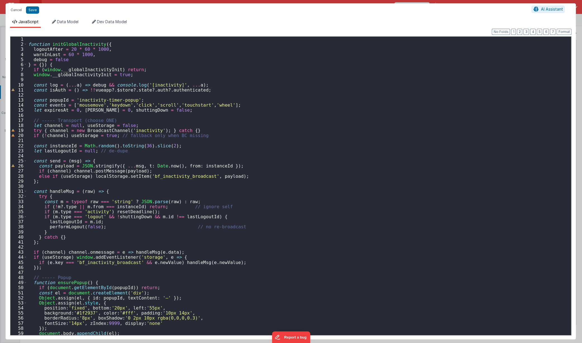
click at [276, 134] on div "function initGlobalInactivity ( { logoutAfter = 20 * 60 * 1000 , warnInLast = 6…" at bounding box center [297, 191] width 540 height 309
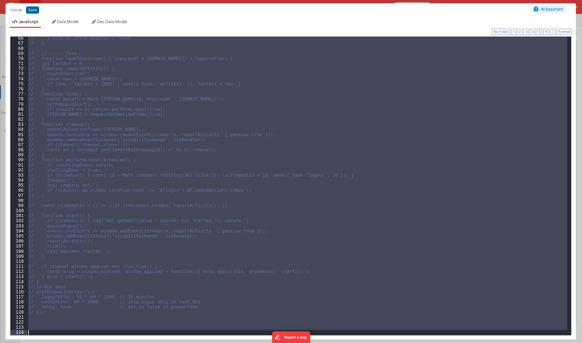
scroll to position [330, 0]
click at [117, 317] on div "// } else el.style.display = 'none'; // } // // ----- Core // function resetDea…" at bounding box center [297, 186] width 540 height 299
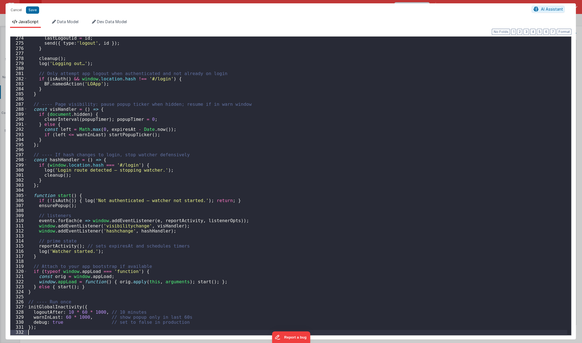
scroll to position [1387, 0]
click at [31, 11] on button "Save" at bounding box center [32, 9] width 13 height 7
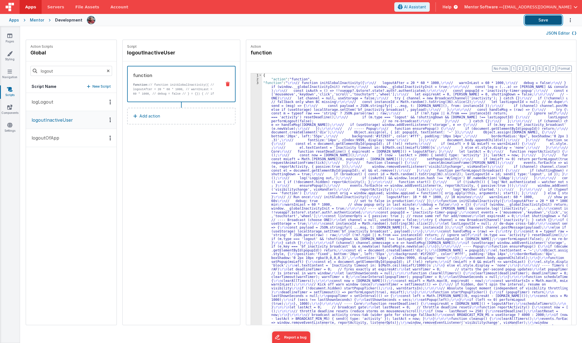
click at [532, 19] on button "Save" at bounding box center [543, 19] width 37 height 9
